Goal: Task Accomplishment & Management: Manage account settings

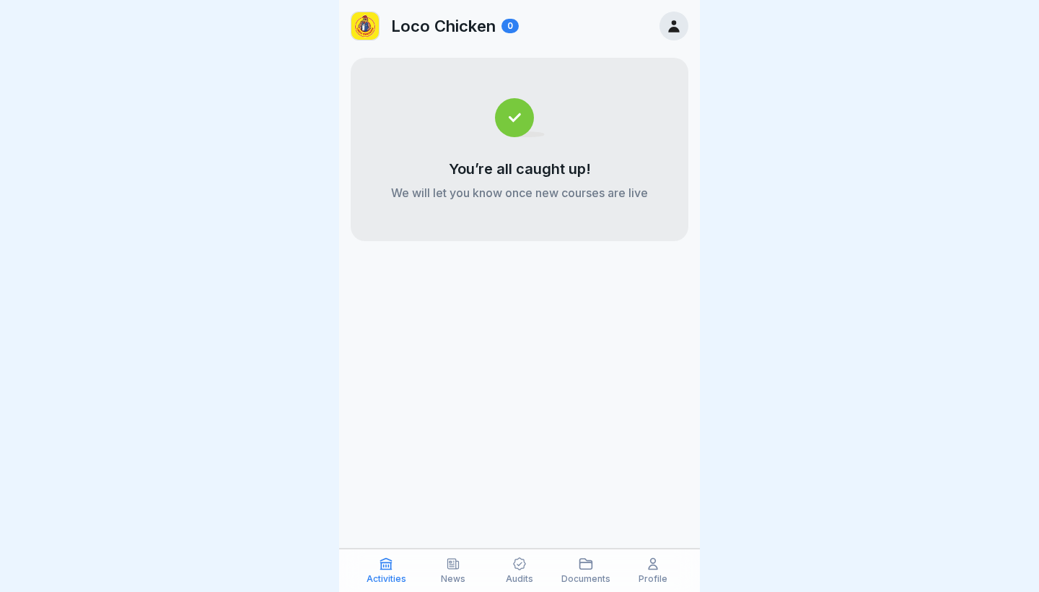
click at [673, 21] on icon at bounding box center [673, 26] width 11 height 12
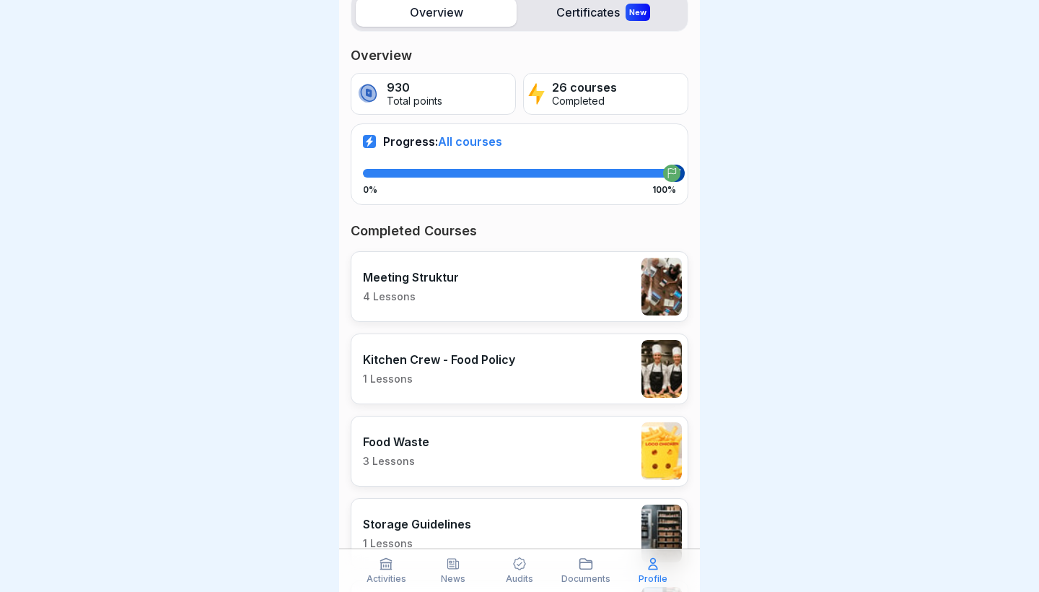
scroll to position [195, 0]
click at [384, 569] on icon at bounding box center [386, 564] width 11 height 11
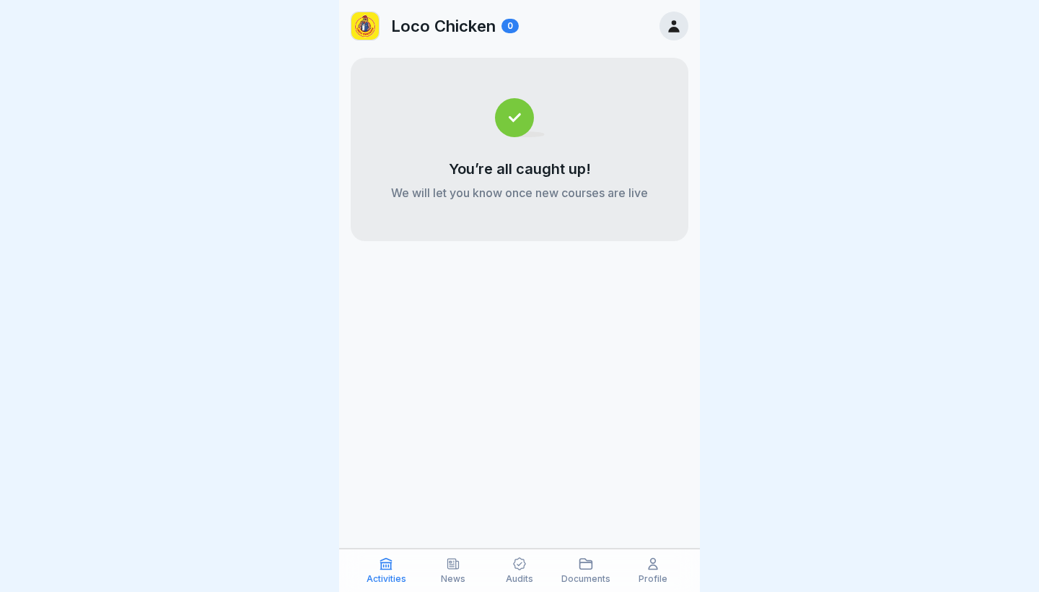
click at [676, 27] on icon at bounding box center [674, 26] width 16 height 16
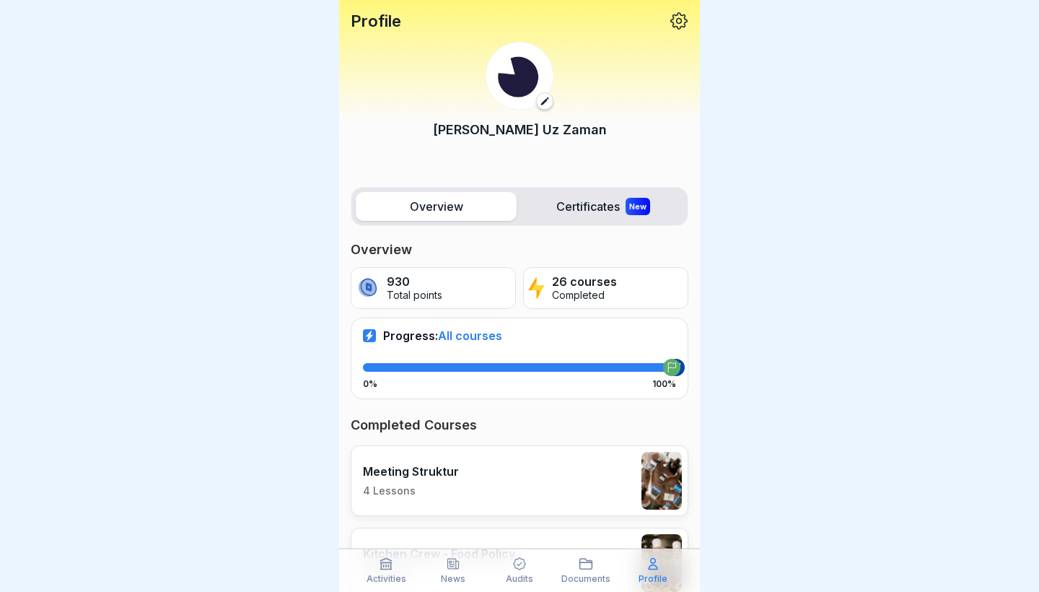
click at [678, 20] on icon at bounding box center [679, 21] width 19 height 19
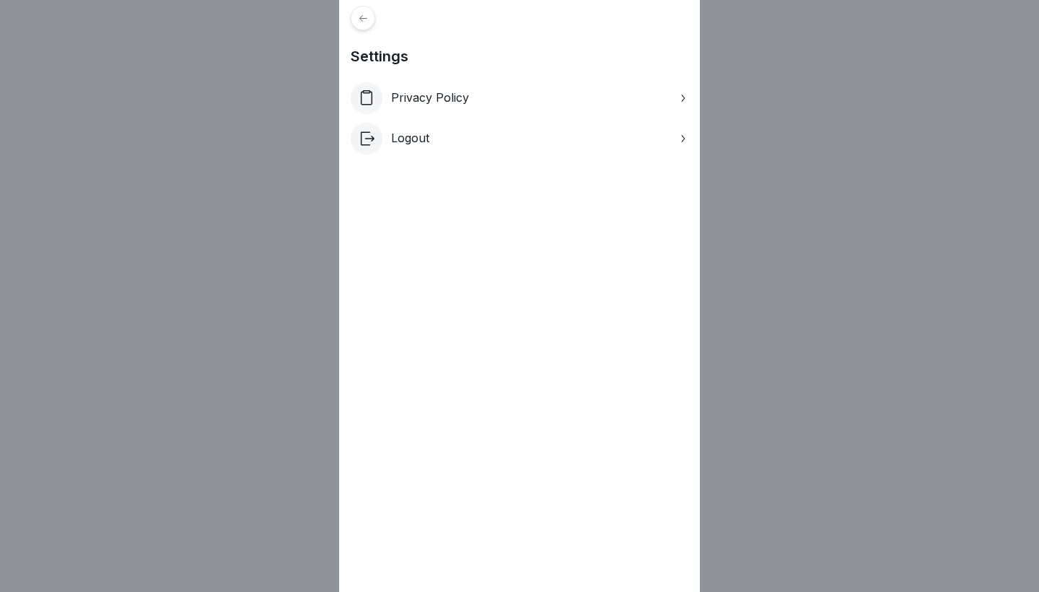
click at [502, 143] on div "Logout" at bounding box center [520, 139] width 338 height 32
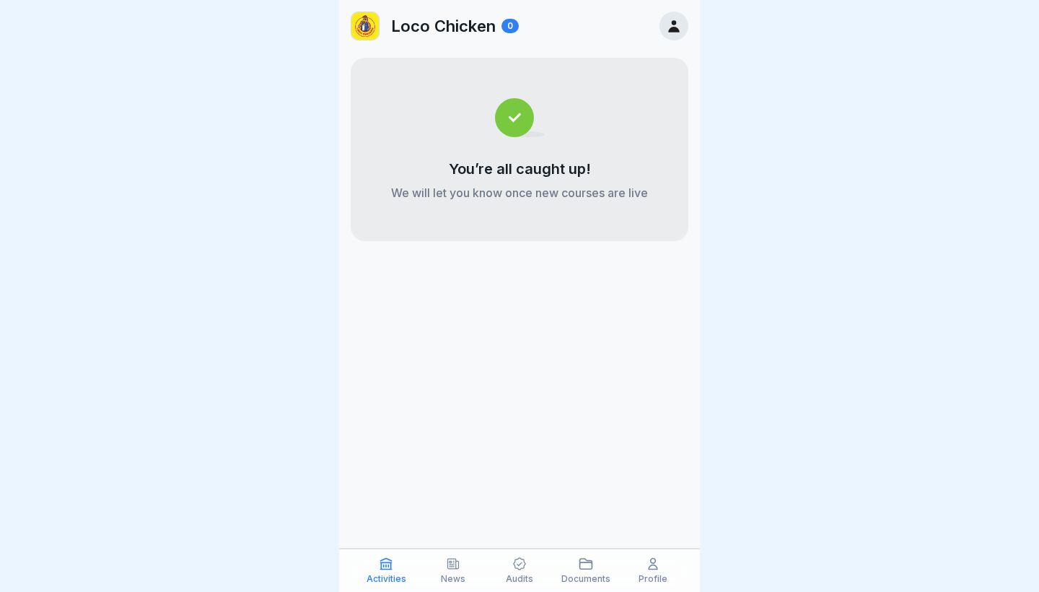
click at [363, 22] on img at bounding box center [364, 25] width 27 height 27
click at [442, 28] on p "Loco Chicken" at bounding box center [443, 26] width 105 height 19
click at [452, 579] on p "News" at bounding box center [453, 579] width 25 height 10
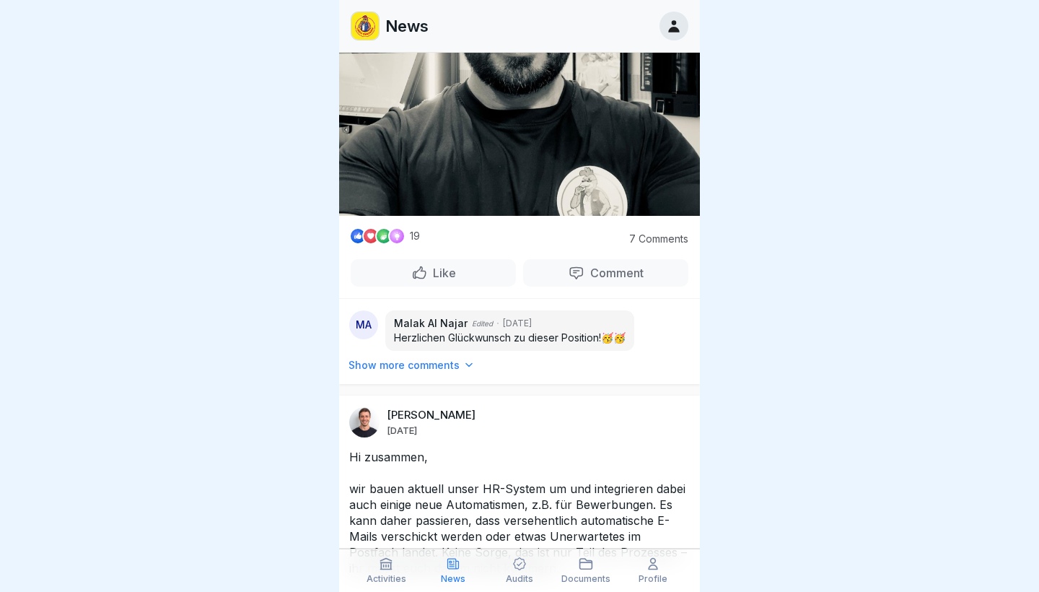
scroll to position [1753, 0]
click at [654, 568] on icon at bounding box center [653, 563] width 14 height 14
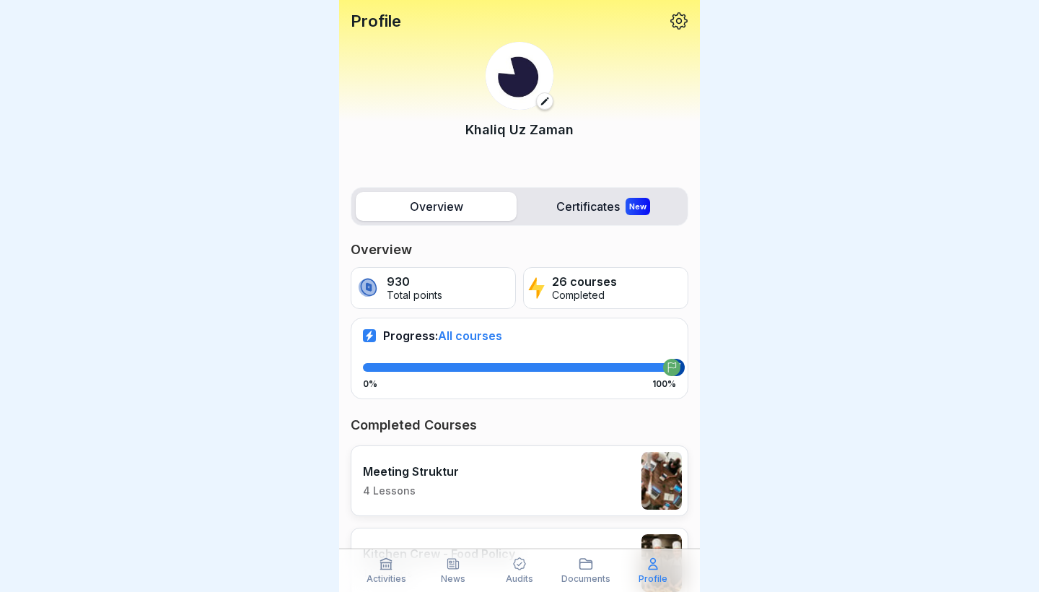
click at [677, 21] on icon at bounding box center [679, 20] width 17 height 17
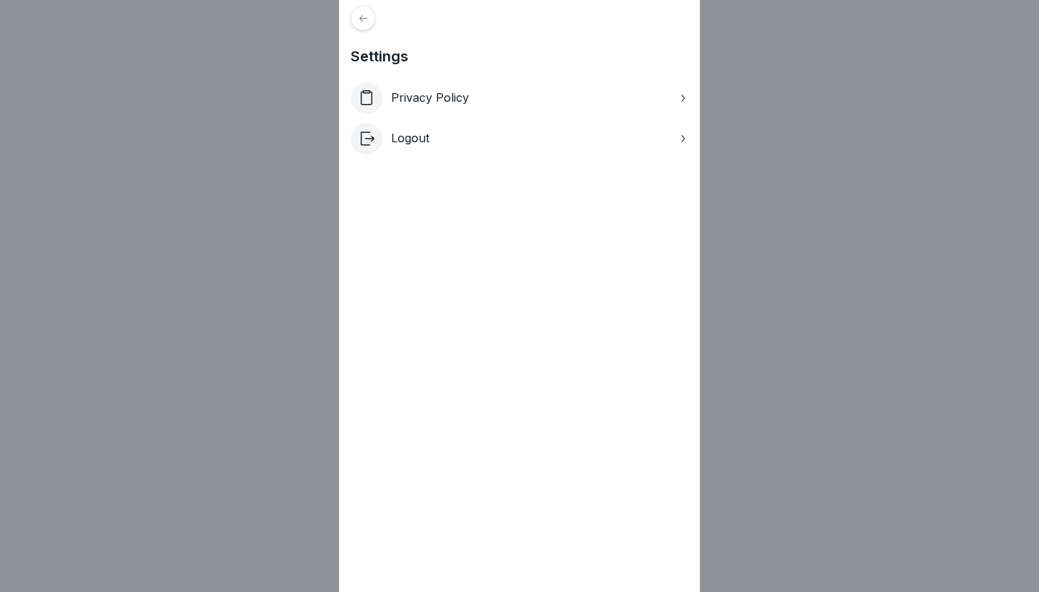
click at [417, 139] on p "Logout" at bounding box center [410, 138] width 38 height 14
